Goal: Download file/media

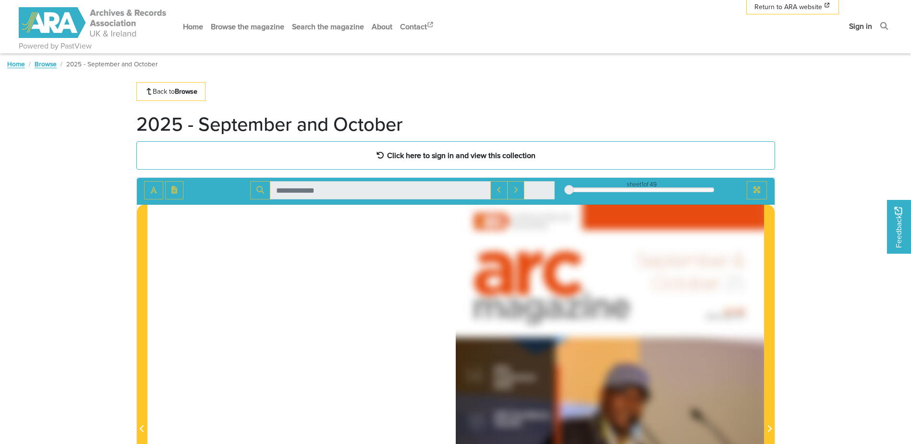
click at [856, 24] on link "Sign in" at bounding box center [860, 25] width 31 height 25
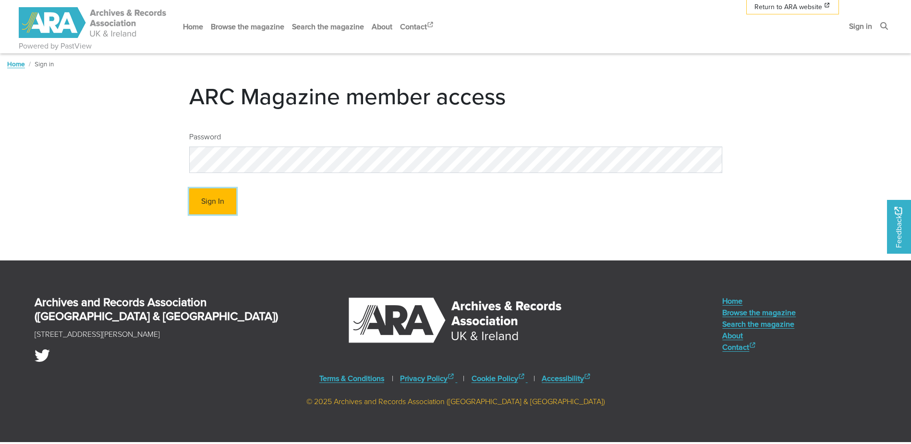
click at [219, 197] on button "Sign In" at bounding box center [212, 201] width 47 height 26
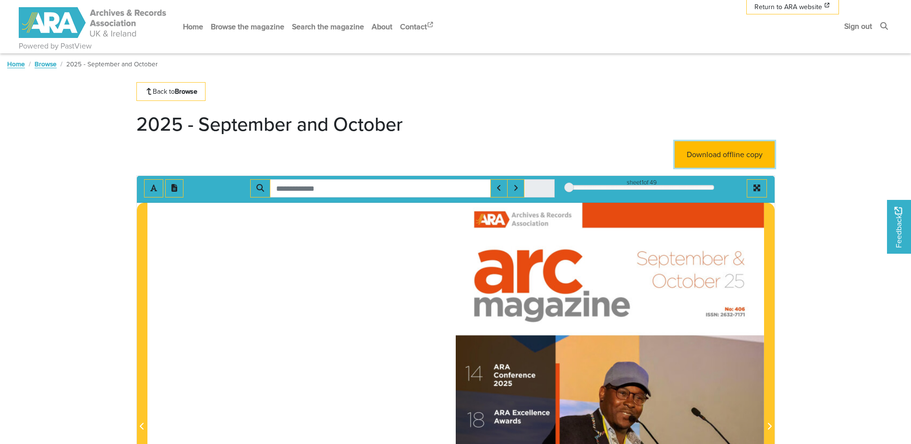
click at [726, 156] on link "Download offline copy" at bounding box center [725, 154] width 100 height 26
